Goal: Task Accomplishment & Management: Manage account settings

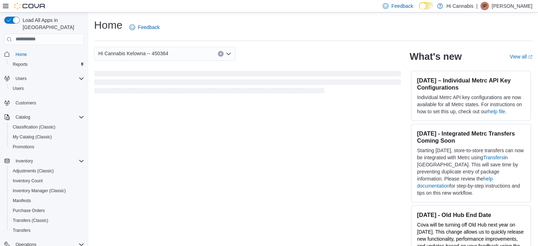
click at [489, 5] on div "IP" at bounding box center [484, 6] width 8 height 8
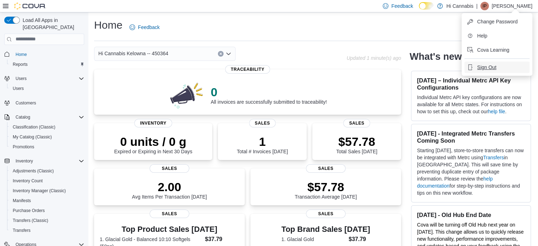
click at [483, 65] on span "Sign Out" at bounding box center [486, 67] width 19 height 7
